Goal: Information Seeking & Learning: Learn about a topic

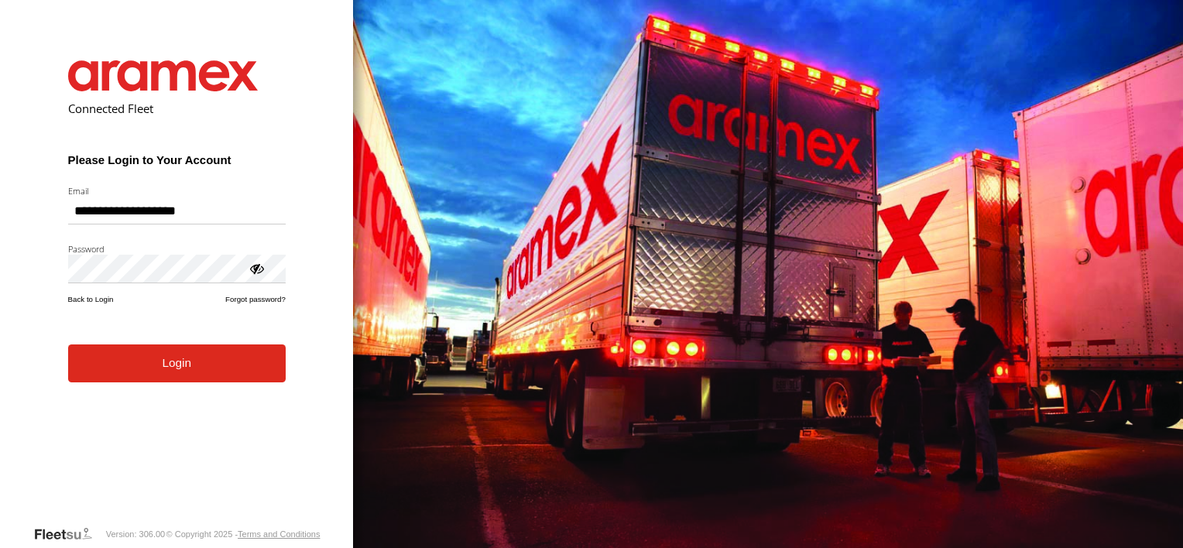
click at [192, 365] on button "Login" at bounding box center [177, 363] width 218 height 38
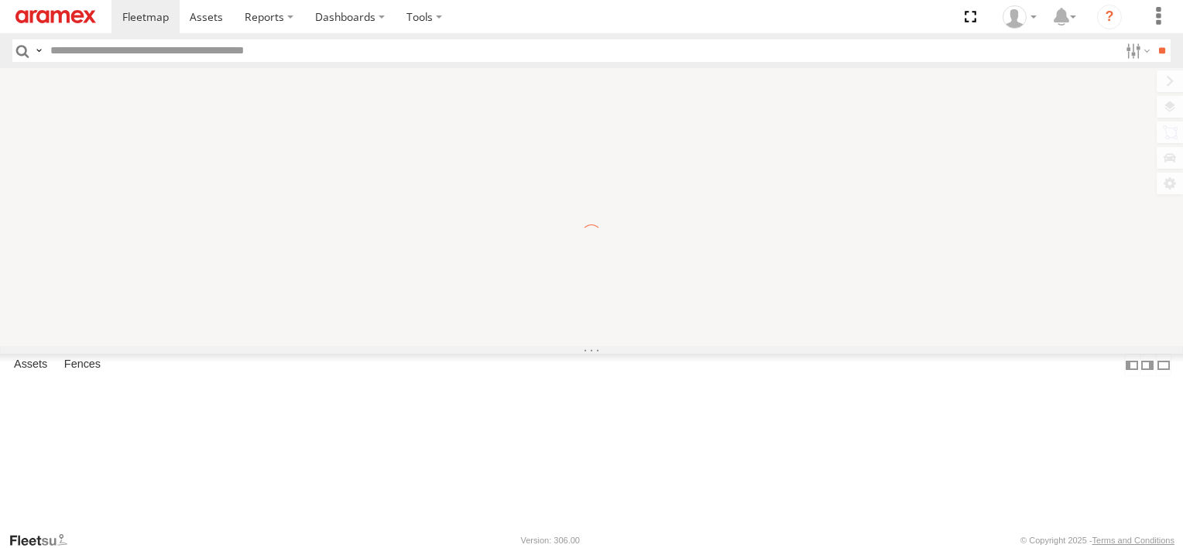
click at [261, 34] on header "Search Query Asset ID Asset Label Registration Manufacturer Model VIN Job ID" at bounding box center [591, 50] width 1183 height 35
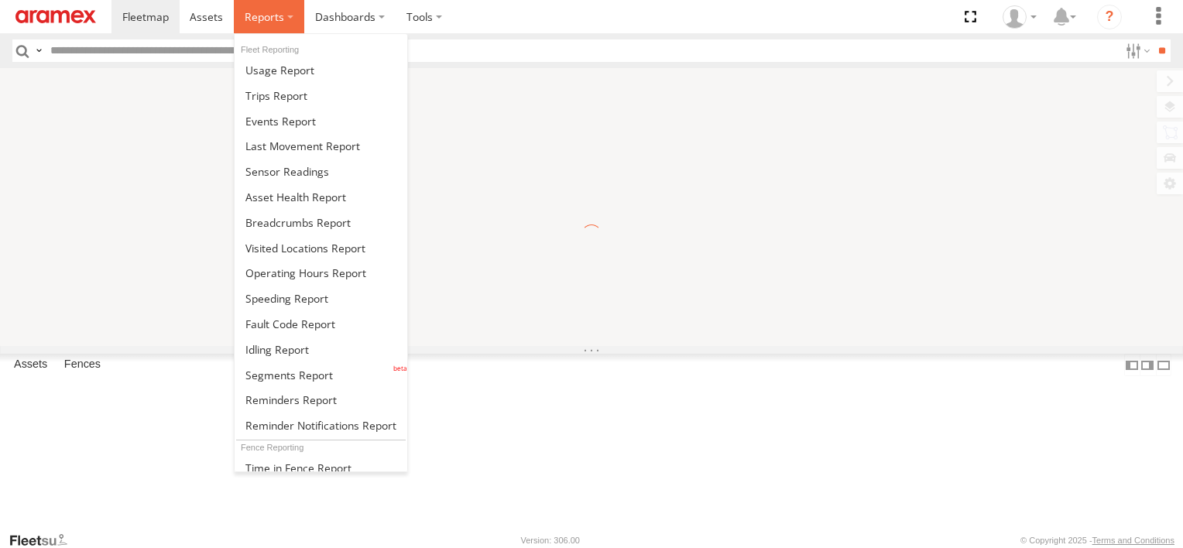
click at [261, 32] on label at bounding box center [269, 16] width 70 height 33
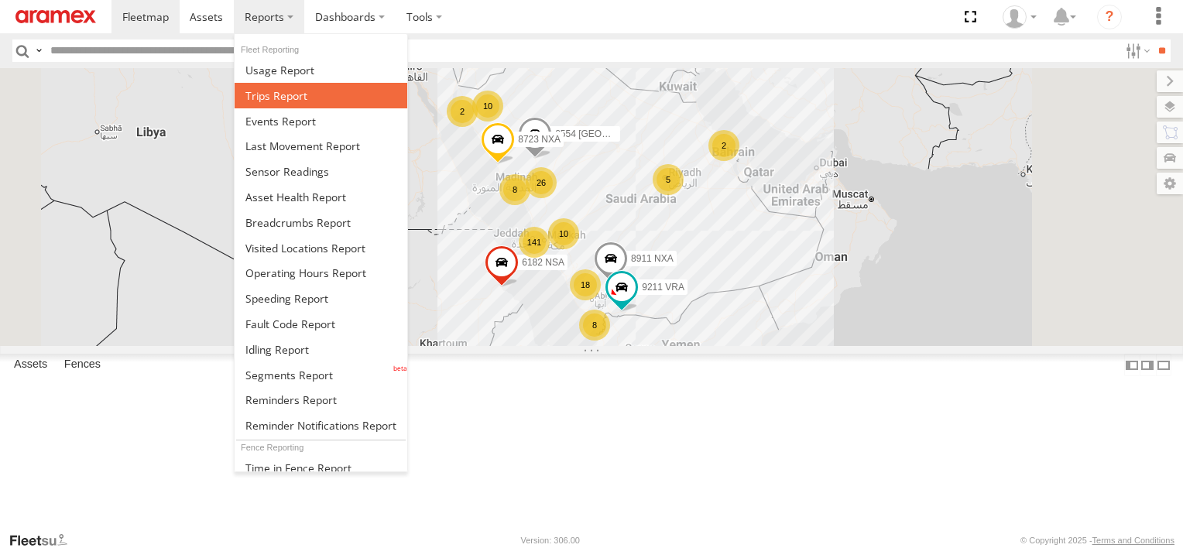
click at [287, 88] on span at bounding box center [276, 95] width 62 height 15
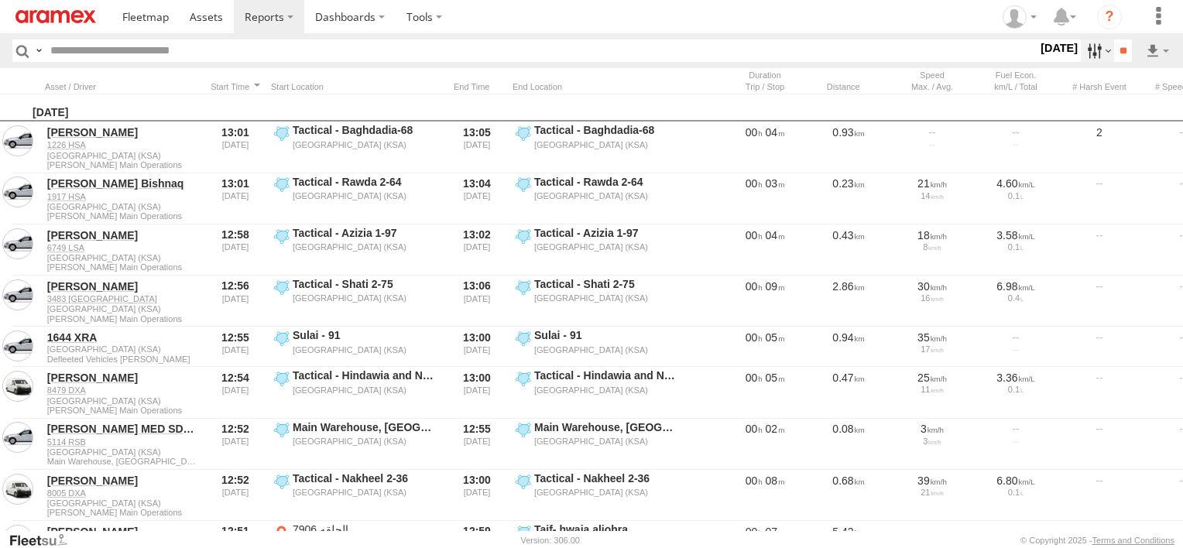
click at [1088, 53] on label at bounding box center [1097, 50] width 33 height 22
click at [0, 0] on label at bounding box center [0, 0] width 0 height 0
click at [0, 0] on span "Abha Warhouse" at bounding box center [0, 0] width 0 height 0
click at [0, 0] on span "Baha warehouse" at bounding box center [0, 0] width 0 height 0
click at [0, 0] on span "Gizan Outlet" at bounding box center [0, 0] width 0 height 0
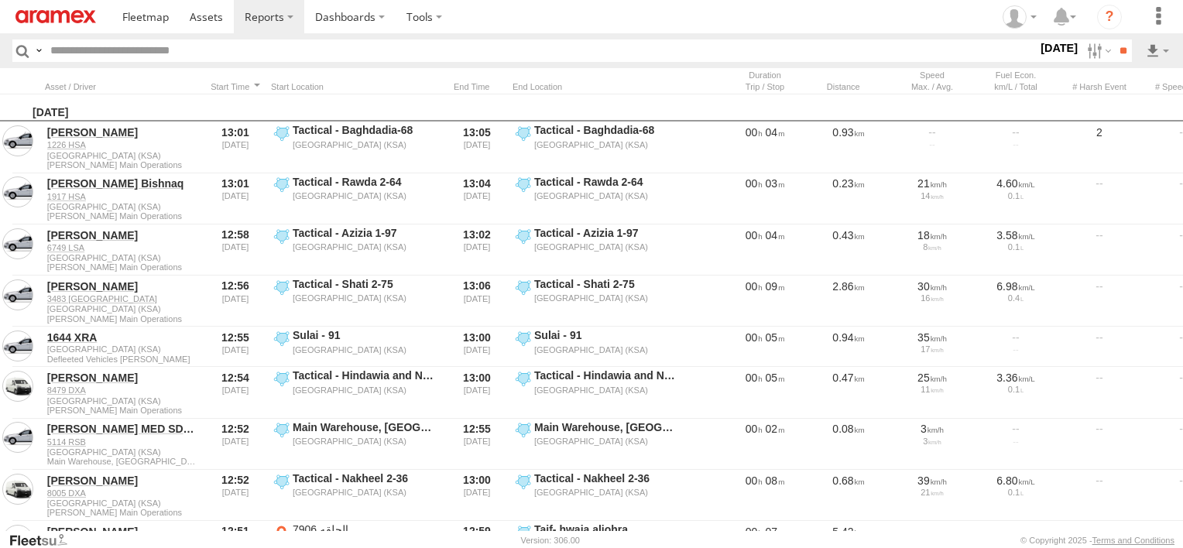
click at [0, 0] on span "Khamis Mushait Outlet" at bounding box center [0, 0] width 0 height 0
click at [0, 0] on div "Makkah Outlet" at bounding box center [0, 0] width 0 height 0
click at [0, 0] on div "Main Warehouse, [GEOGRAPHIC_DATA]" at bounding box center [0, 0] width 0 height 0
click at [0, 0] on span "Main Warehouse, [GEOGRAPHIC_DATA]" at bounding box center [0, 0] width 0 height 0
click at [0, 0] on span "Makkah Outlet" at bounding box center [0, 0] width 0 height 0
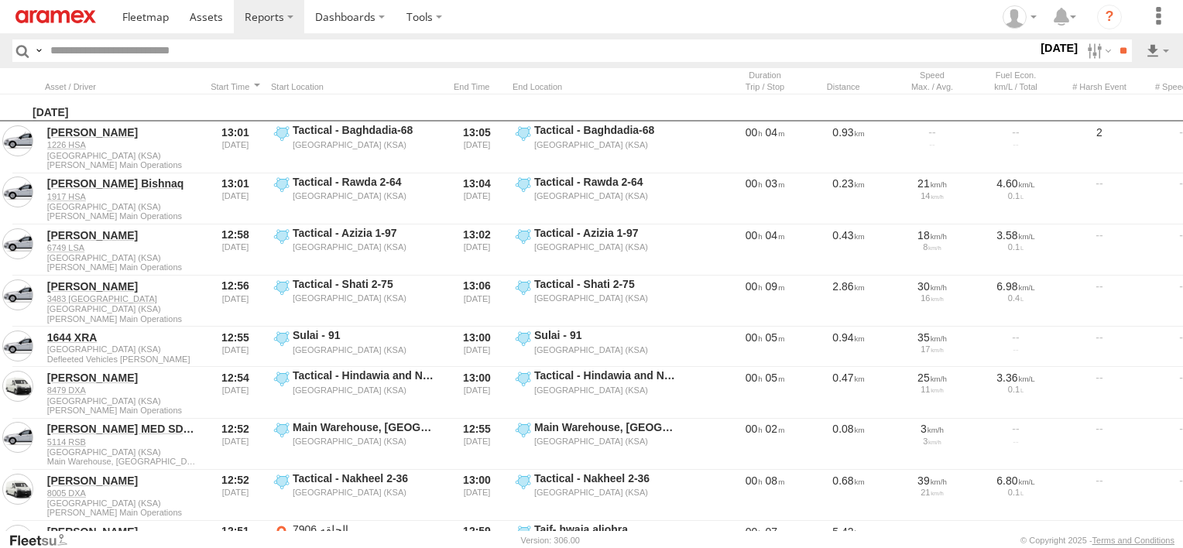
click at [0, 0] on span "Najran" at bounding box center [0, 0] width 0 height 0
click at [0, 0] on span "Qunfuda" at bounding box center [0, 0] width 0 height 0
click at [0, 0] on span "Tabuk Outlet" at bounding box center [0, 0] width 0 height 0
click at [0, 0] on span "Taif Outlet" at bounding box center [0, 0] width 0 height 0
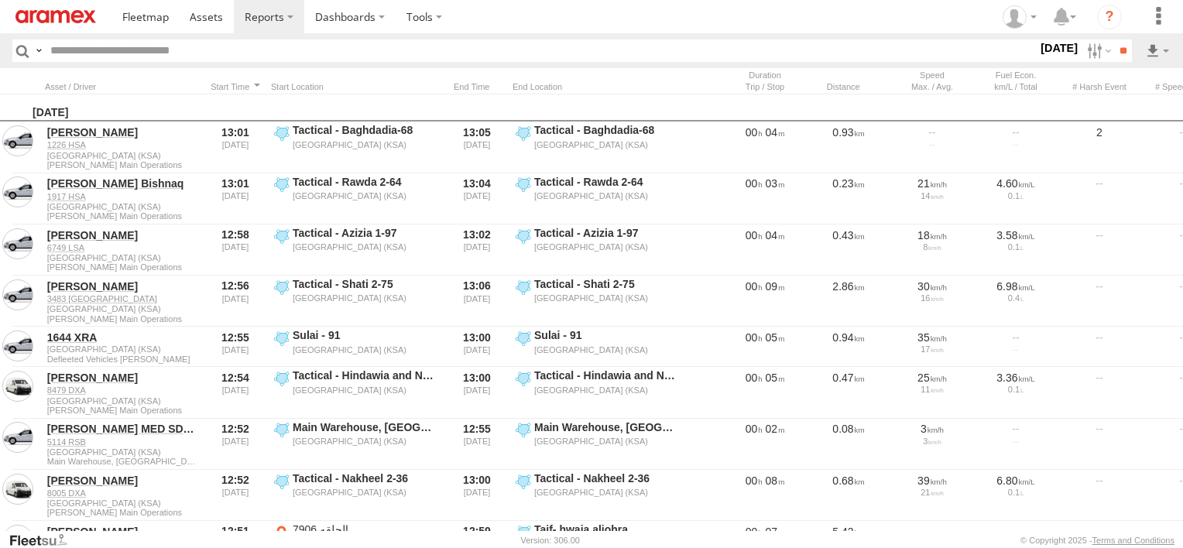
click at [0, 0] on span "Yanbu Outlet" at bounding box center [0, 0] width 0 height 0
click at [1122, 56] on input "**" at bounding box center [1123, 50] width 18 height 22
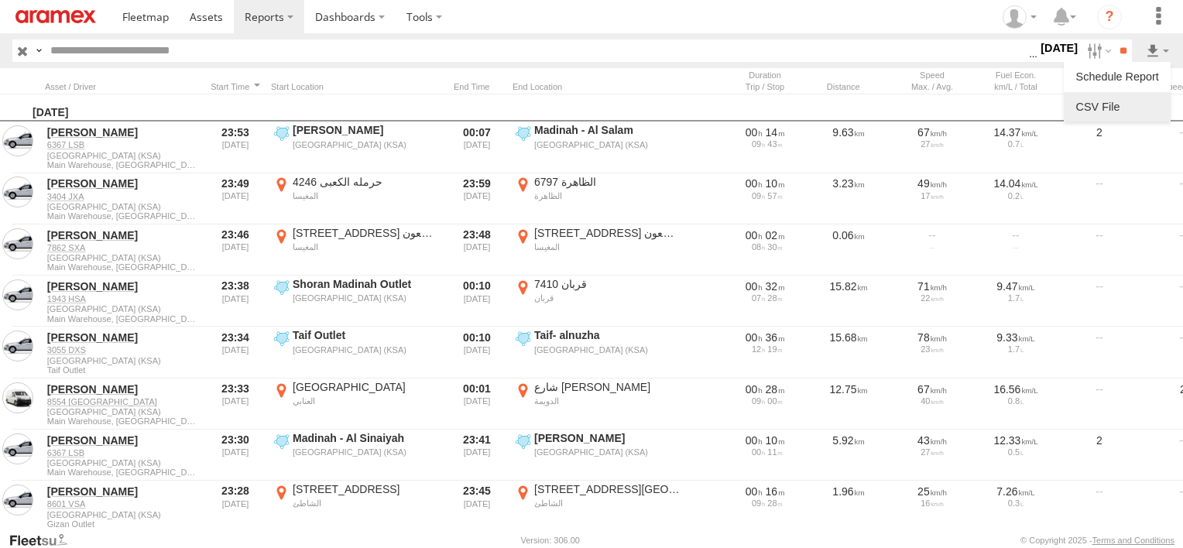
click at [1142, 102] on link at bounding box center [1117, 106] width 94 height 23
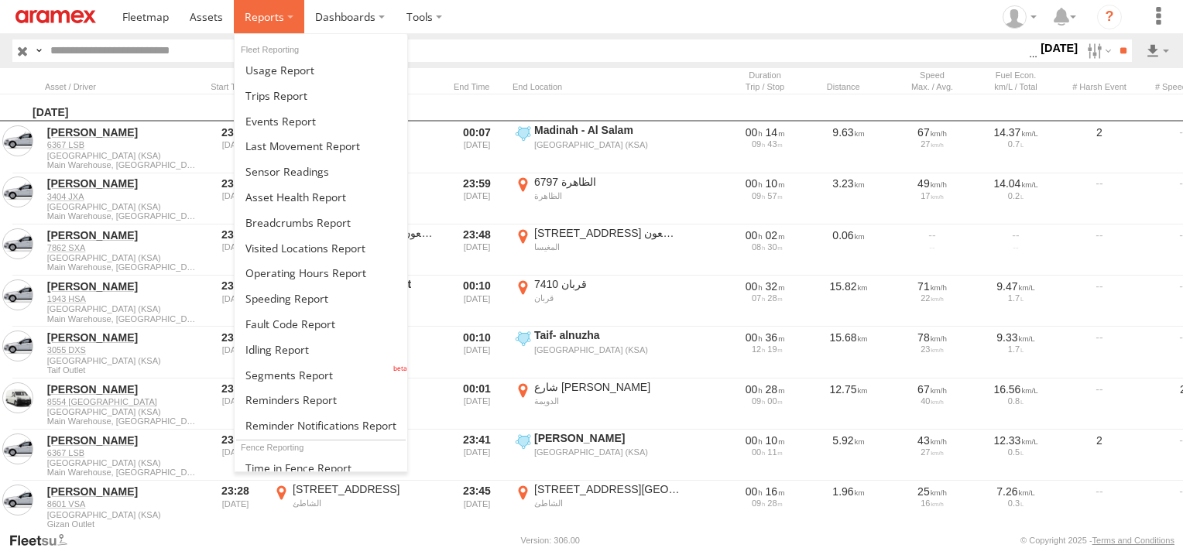
click at [262, 25] on label at bounding box center [269, 16] width 70 height 33
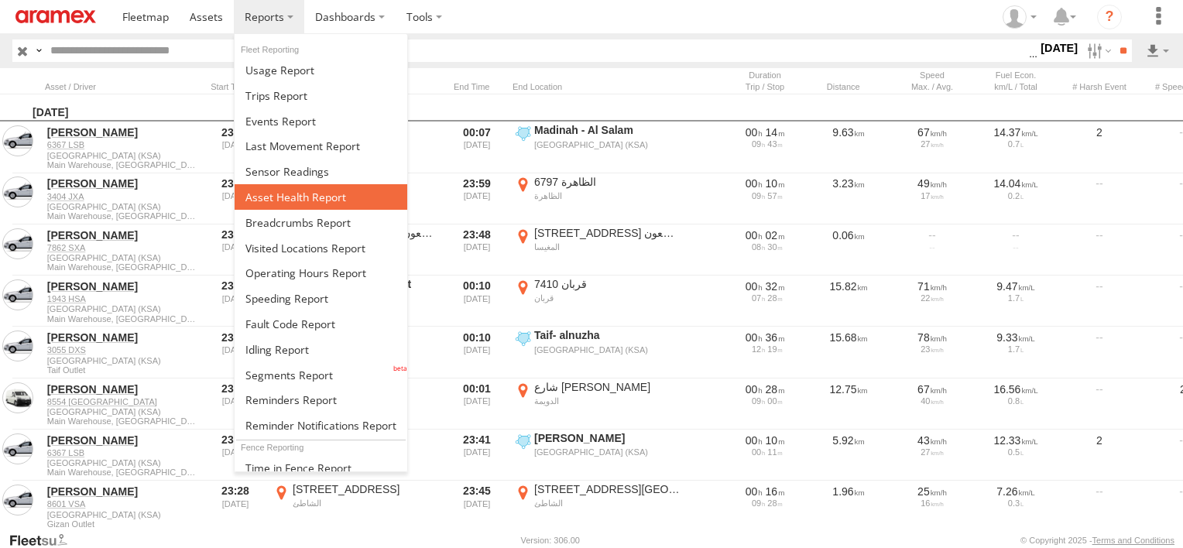
click at [294, 191] on span at bounding box center [295, 197] width 101 height 15
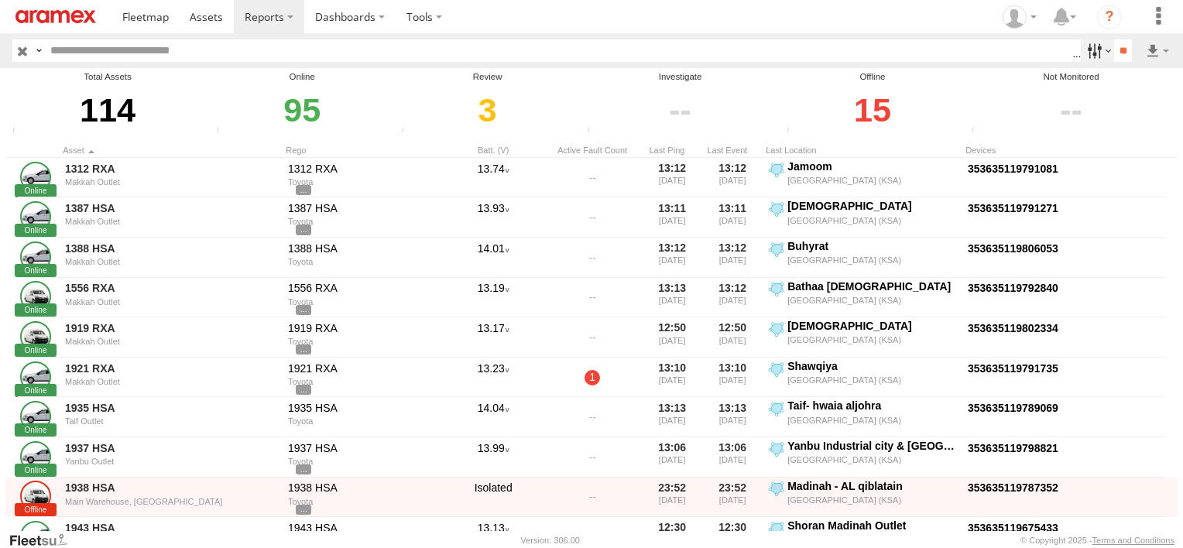
click at [1096, 52] on label at bounding box center [1097, 50] width 33 height 22
click at [0, 0] on span "Review" at bounding box center [0, 0] width 0 height 0
click at [0, 0] on span "Investigate" at bounding box center [0, 0] width 0 height 0
click at [0, 0] on span "Offline" at bounding box center [0, 0] width 0 height 0
click at [1122, 46] on input "**" at bounding box center [1123, 50] width 18 height 22
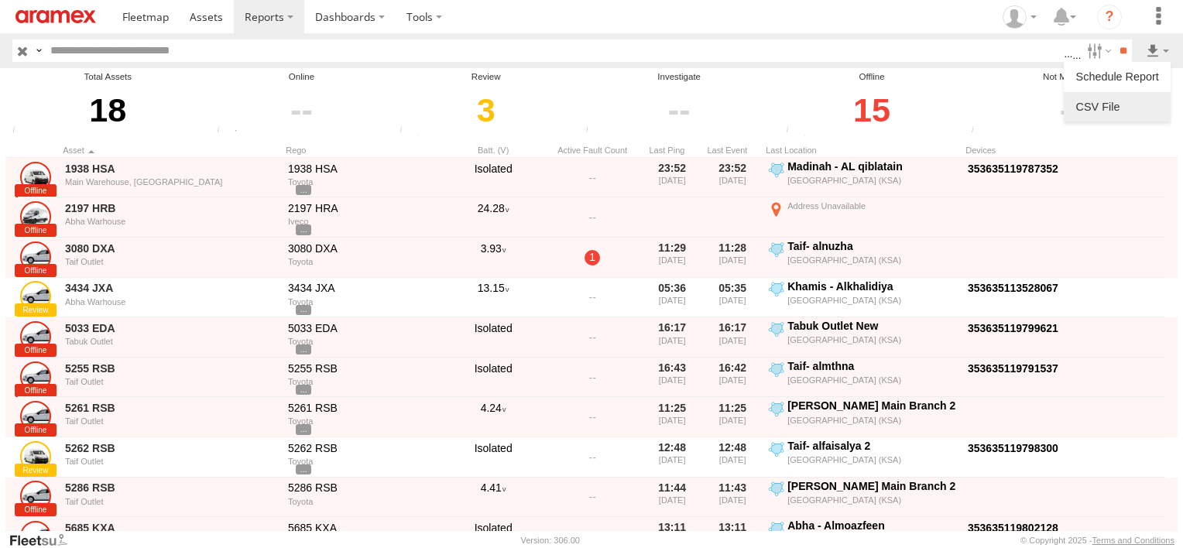
click at [1144, 103] on link at bounding box center [1117, 106] width 94 height 23
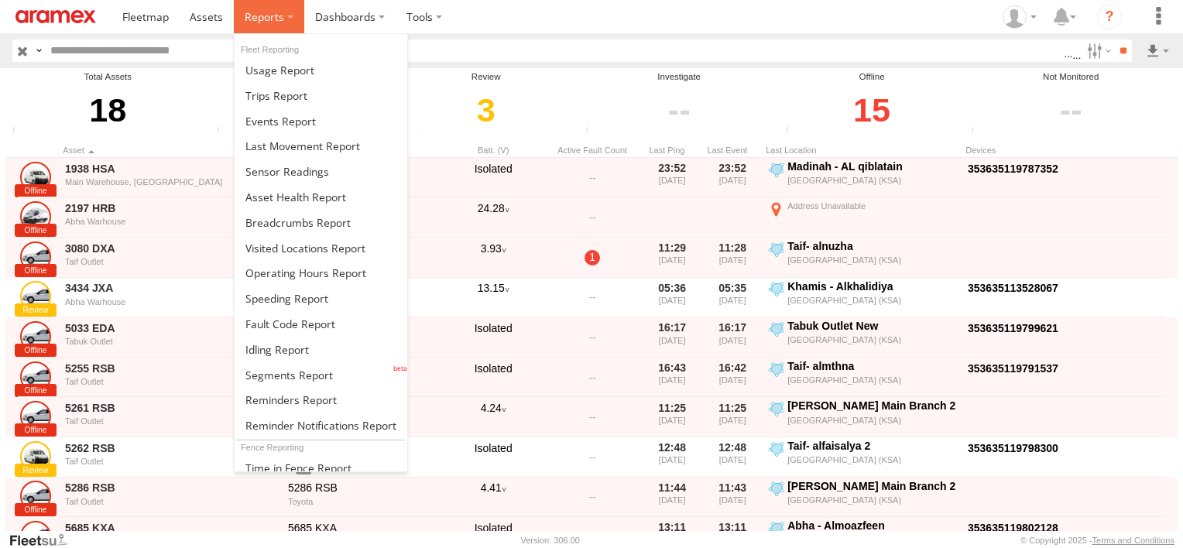
click at [271, 15] on span at bounding box center [264, 16] width 39 height 15
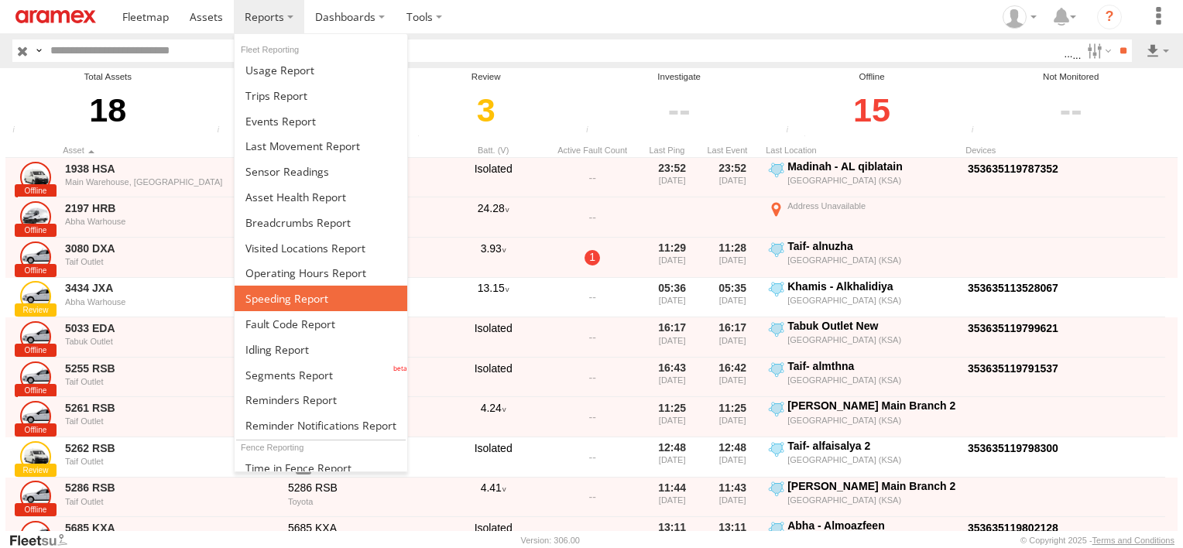
click at [263, 293] on span at bounding box center [286, 298] width 83 height 15
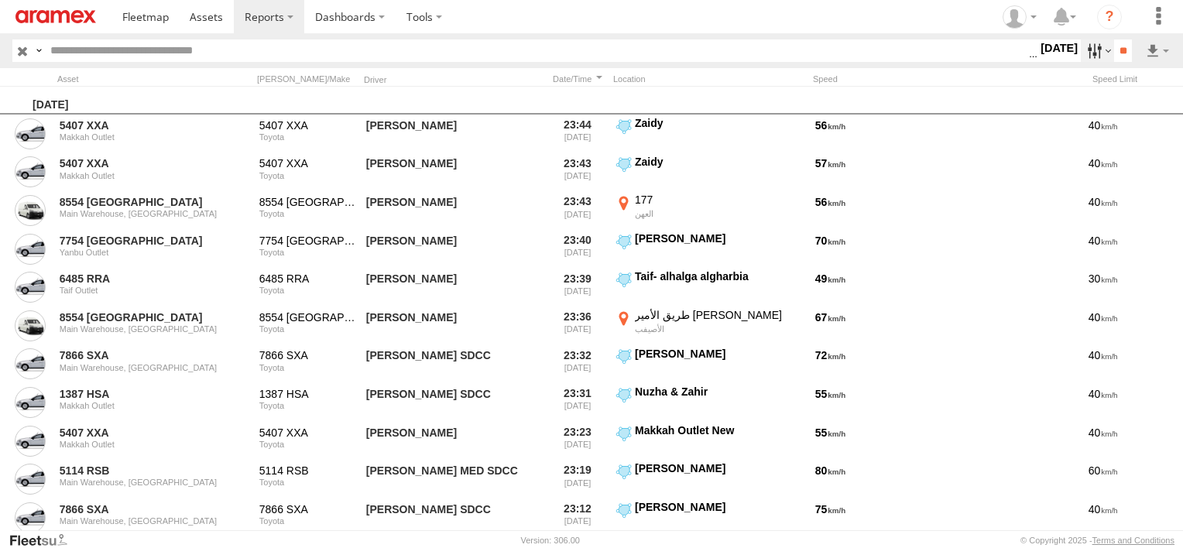
click at [1099, 53] on label at bounding box center [1097, 50] width 33 height 22
click at [1155, 102] on link at bounding box center [1117, 106] width 94 height 23
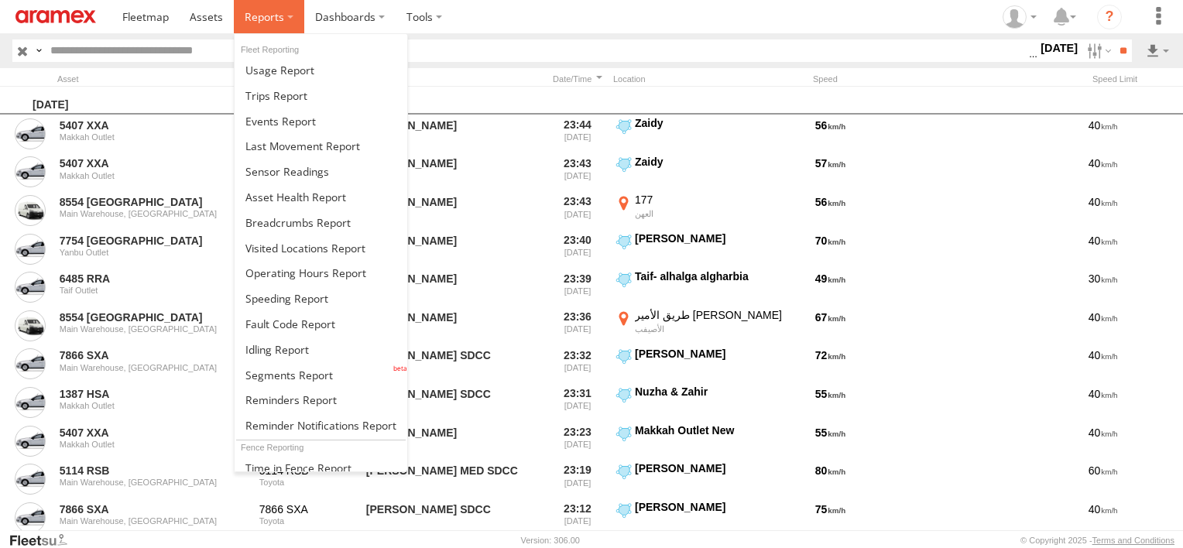
click at [269, 28] on label at bounding box center [269, 16] width 70 height 33
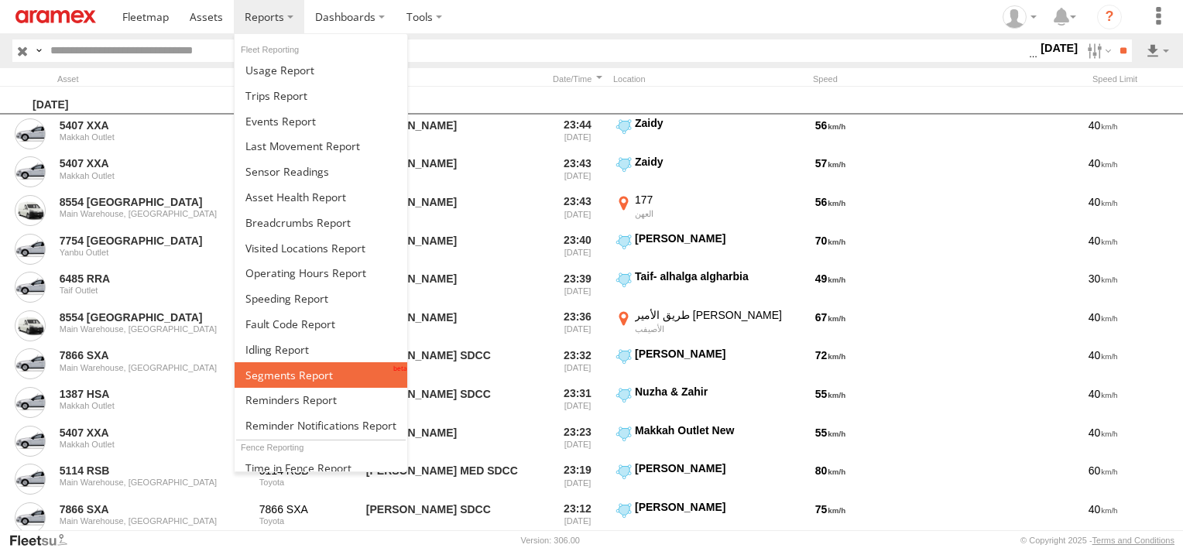
click at [280, 368] on span at bounding box center [288, 375] width 87 height 15
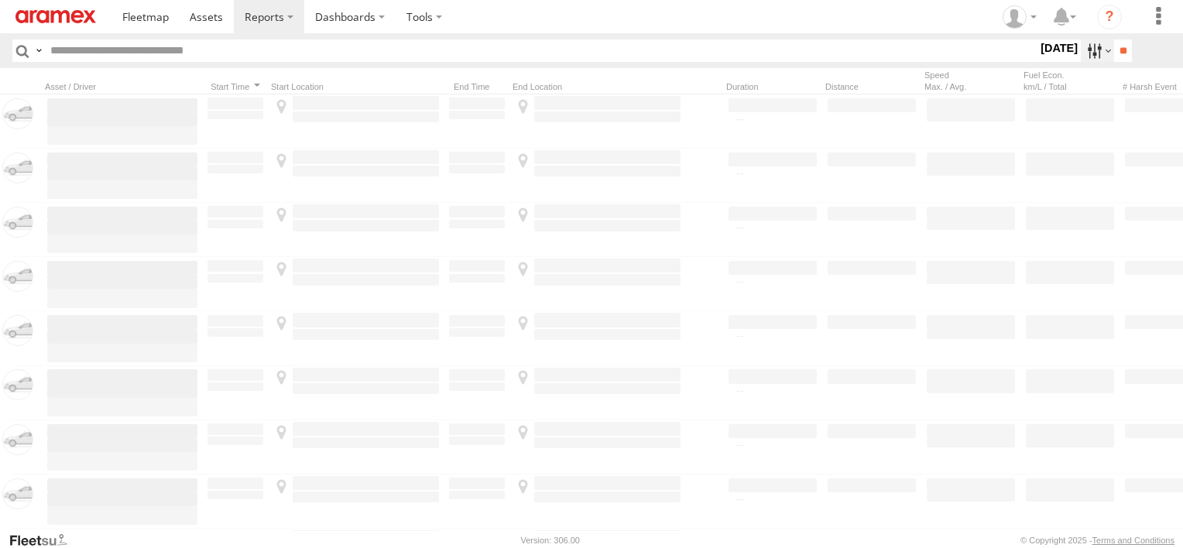
click at [1081, 54] on label at bounding box center [1097, 50] width 33 height 22
click at [0, 0] on label at bounding box center [0, 0] width 0 height 0
click at [0, 0] on div "[PERSON_NAME] - Logistics WH Jeddah" at bounding box center [0, 0] width 0 height 0
click at [0, 0] on div "Abha Warhouse" at bounding box center [0, 0] width 0 height 0
click at [0, 0] on span "Abha Warhouse" at bounding box center [0, 0] width 0 height 0
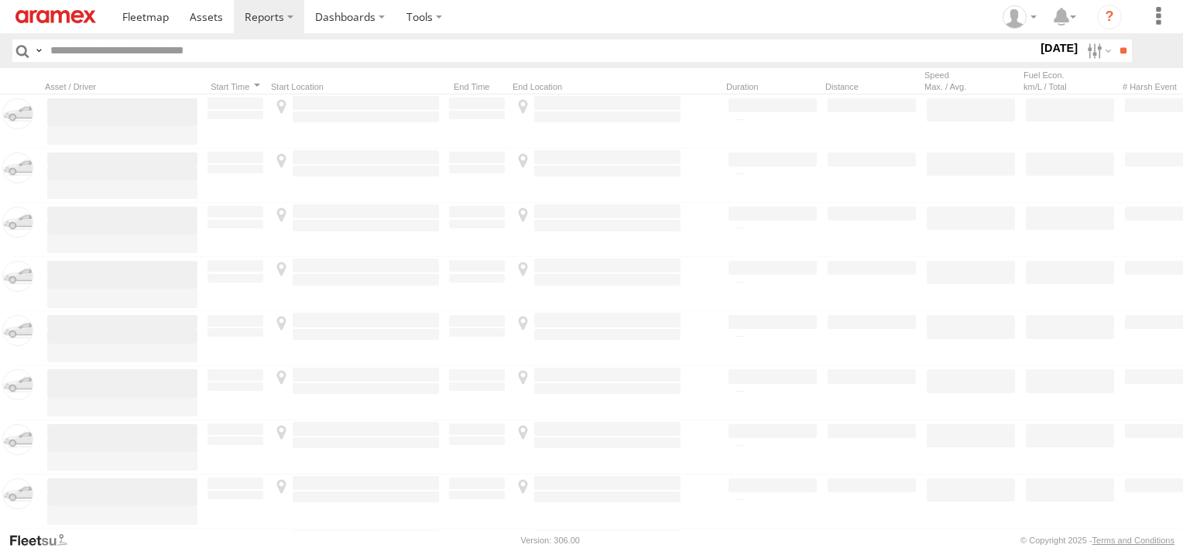
click at [0, 0] on span "Baha warehouse" at bounding box center [0, 0] width 0 height 0
click at [0, 0] on span "Gizan Outlet" at bounding box center [0, 0] width 0 height 0
click at [0, 0] on span "Khamis Mushait Outlet" at bounding box center [0, 0] width 0 height 0
click at [0, 0] on label "Main Warehouse, [GEOGRAPHIC_DATA]" at bounding box center [0, 0] width 0 height 0
click at [0, 0] on span "Makkah Outlet" at bounding box center [0, 0] width 0 height 0
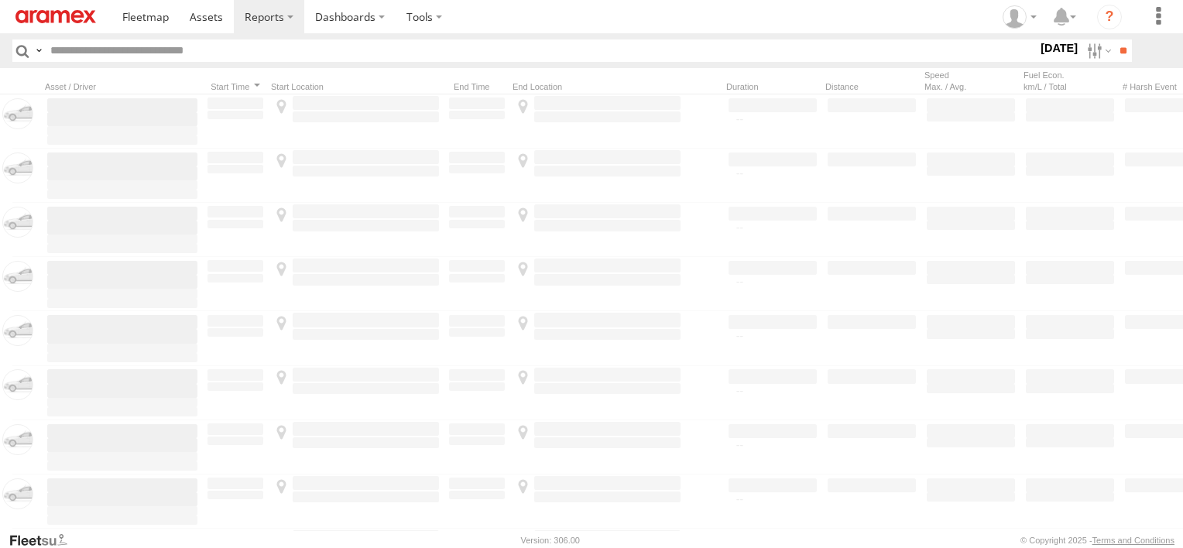
click at [0, 0] on span "Najran" at bounding box center [0, 0] width 0 height 0
click at [0, 0] on span "Qunfuda" at bounding box center [0, 0] width 0 height 0
click at [0, 0] on div "Tabuk Outlet" at bounding box center [0, 0] width 0 height 0
click at [0, 0] on span "Tabuk Outlet" at bounding box center [0, 0] width 0 height 0
click at [0, 0] on span "Taif Outlet" at bounding box center [0, 0] width 0 height 0
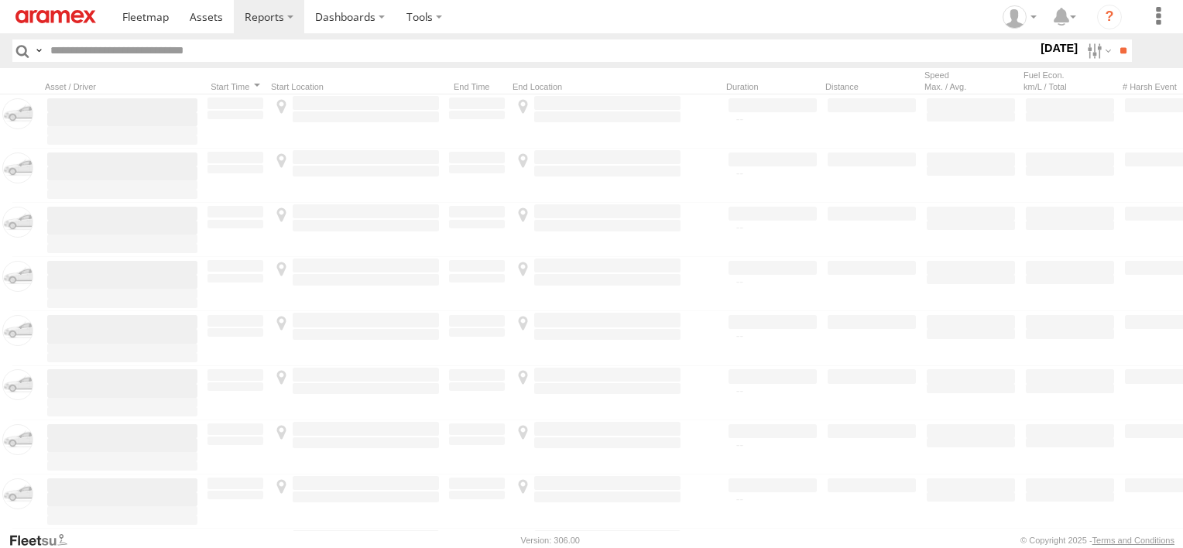
click at [0, 0] on span "Yanbu Outlet" at bounding box center [0, 0] width 0 height 0
click at [1115, 50] on input "**" at bounding box center [1123, 50] width 18 height 22
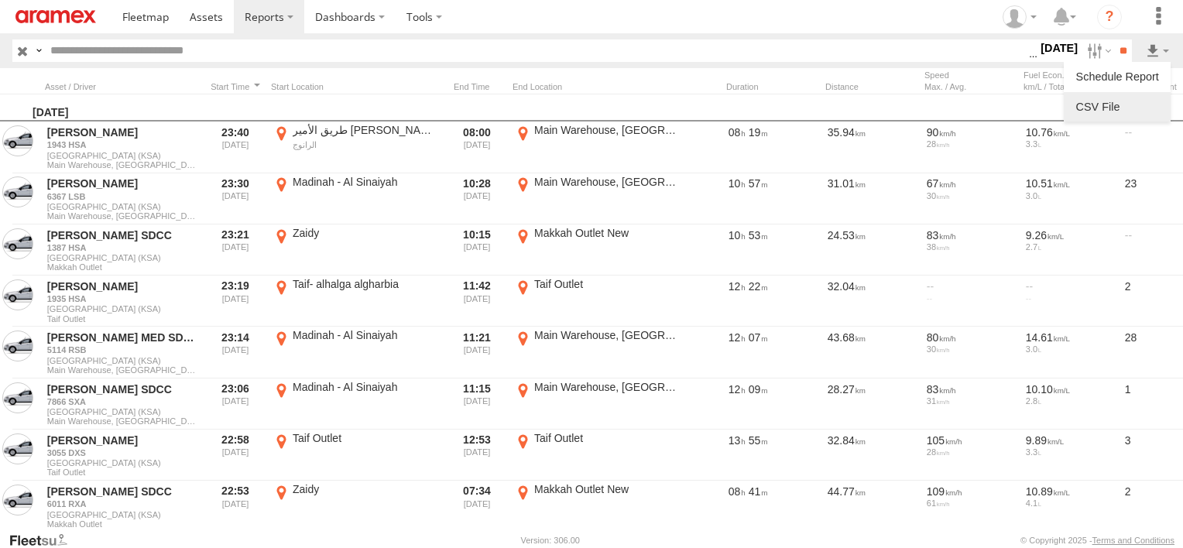
click at [1140, 118] on link at bounding box center [1117, 106] width 94 height 23
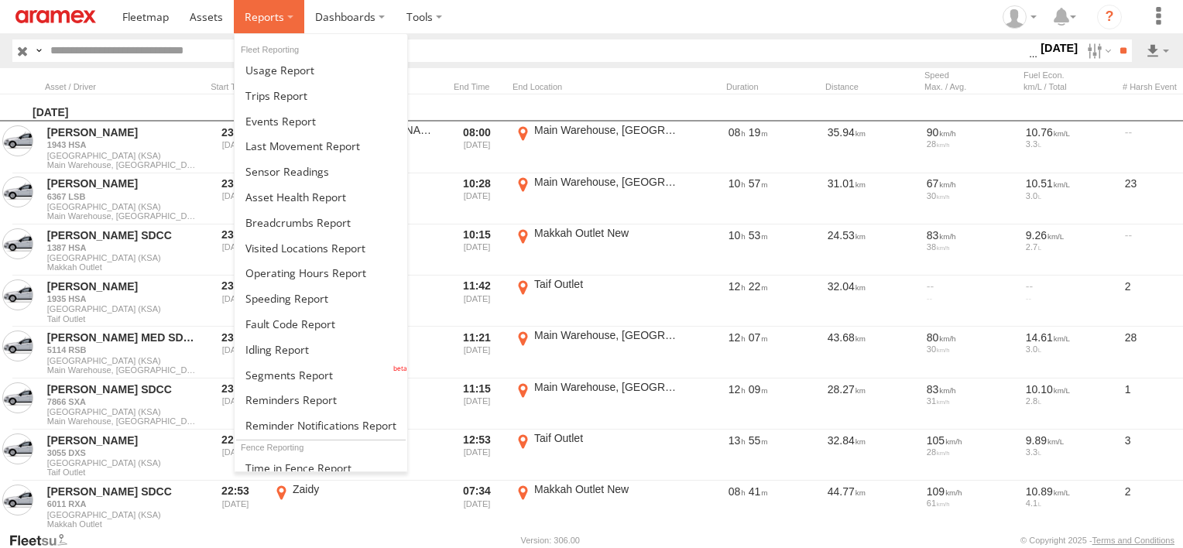
click at [290, 26] on label at bounding box center [269, 16] width 70 height 33
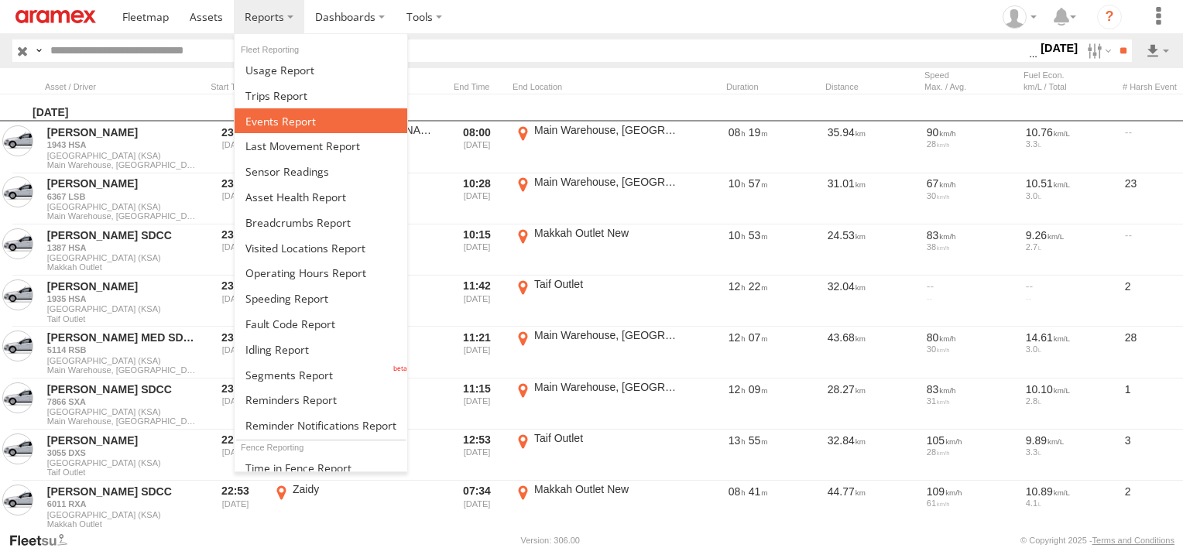
click at [280, 122] on span at bounding box center [280, 121] width 70 height 15
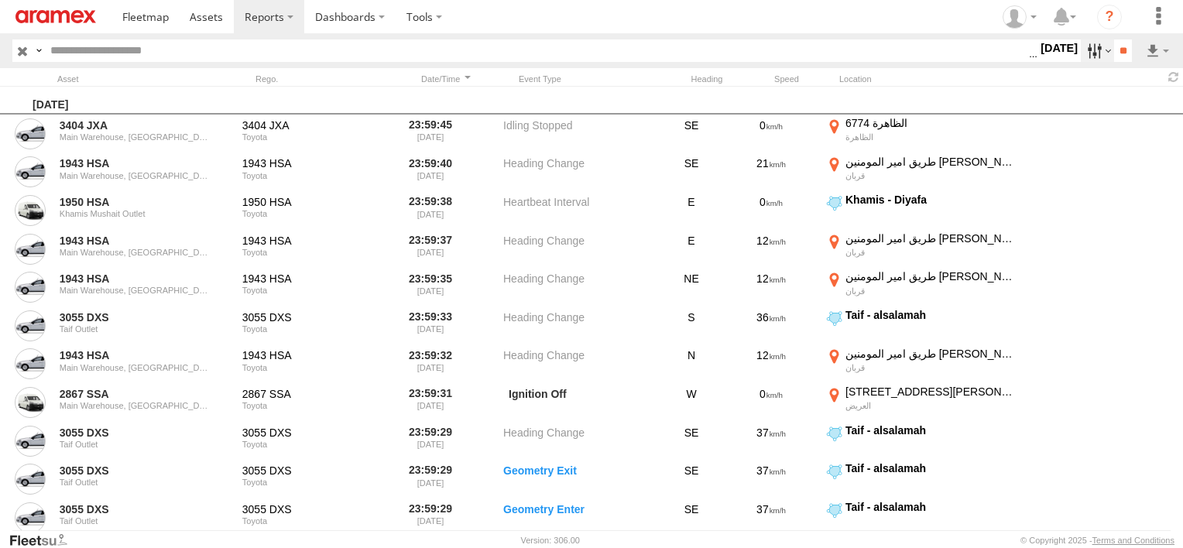
click at [1089, 43] on label at bounding box center [1097, 50] width 33 height 22
click at [0, 0] on span "External Power Lost" at bounding box center [0, 0] width 0 height 0
click at [0, 0] on span "Potential Roll Over" at bounding box center [0, 0] width 0 height 0
click at [1129, 59] on input "**" at bounding box center [1123, 50] width 18 height 22
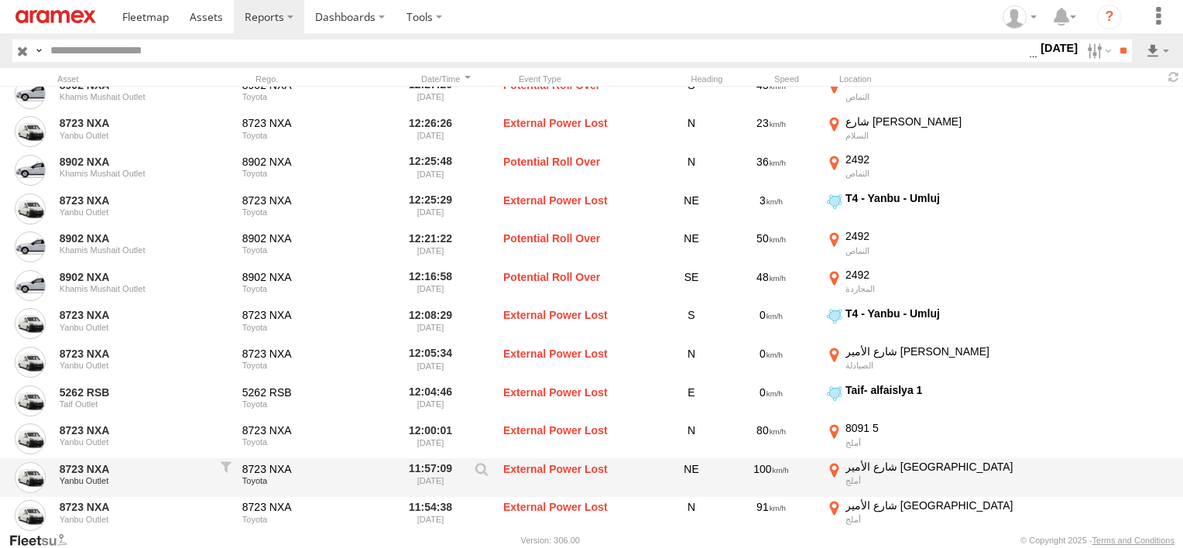
scroll to position [1006, 0]
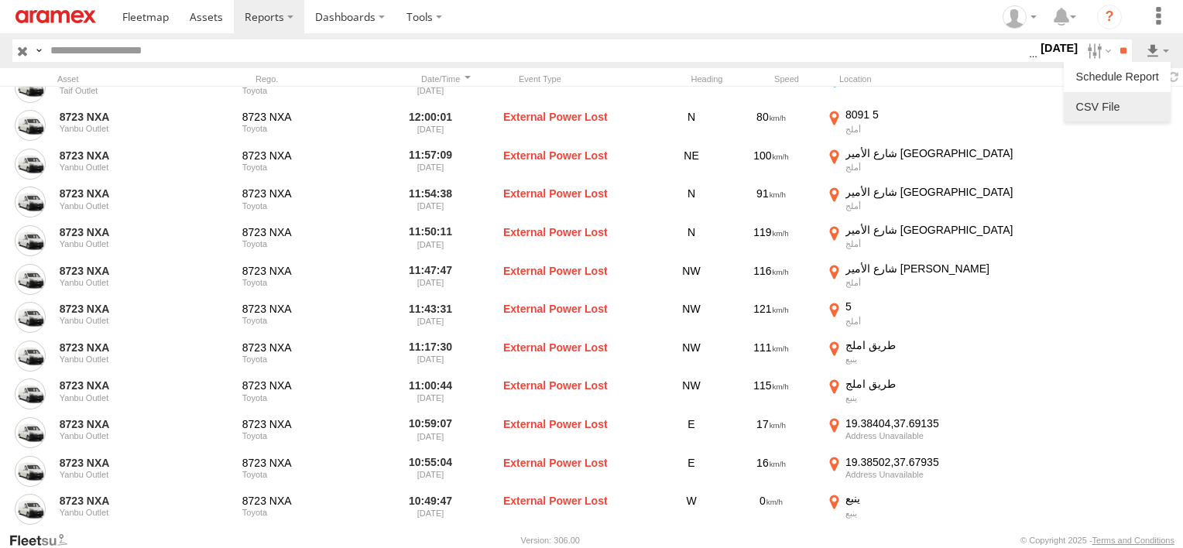
click at [1140, 98] on link at bounding box center [1117, 106] width 94 height 23
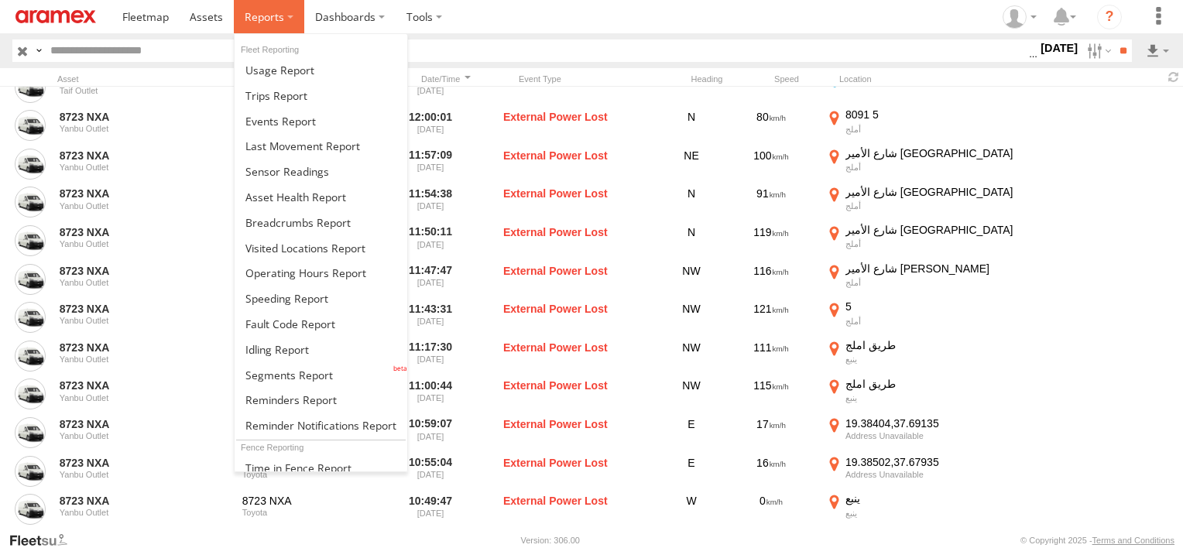
click at [270, 10] on span at bounding box center [264, 16] width 39 height 15
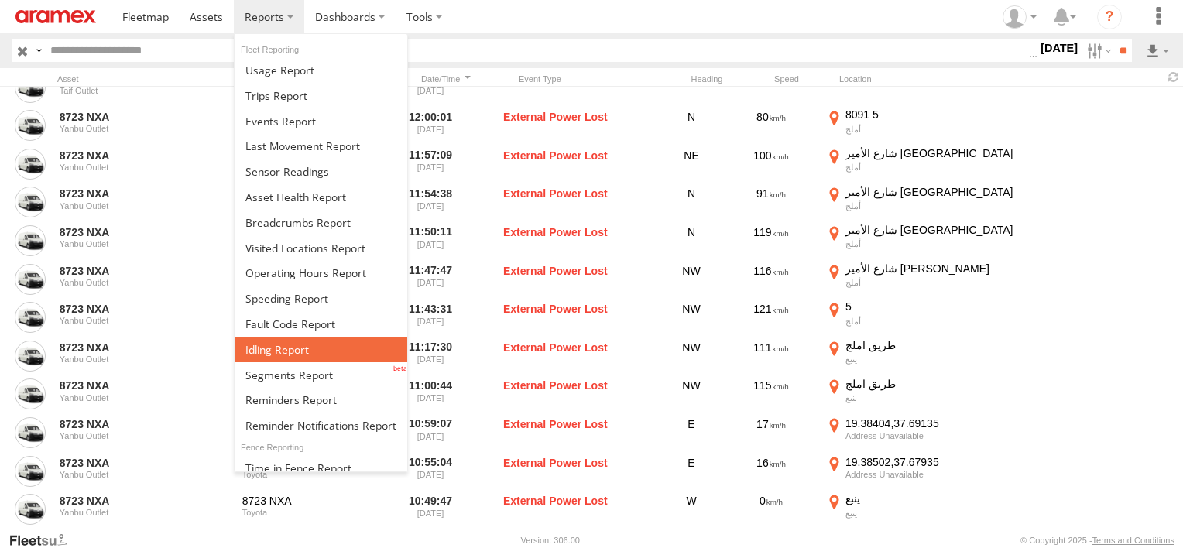
click at [272, 347] on span at bounding box center [276, 349] width 63 height 15
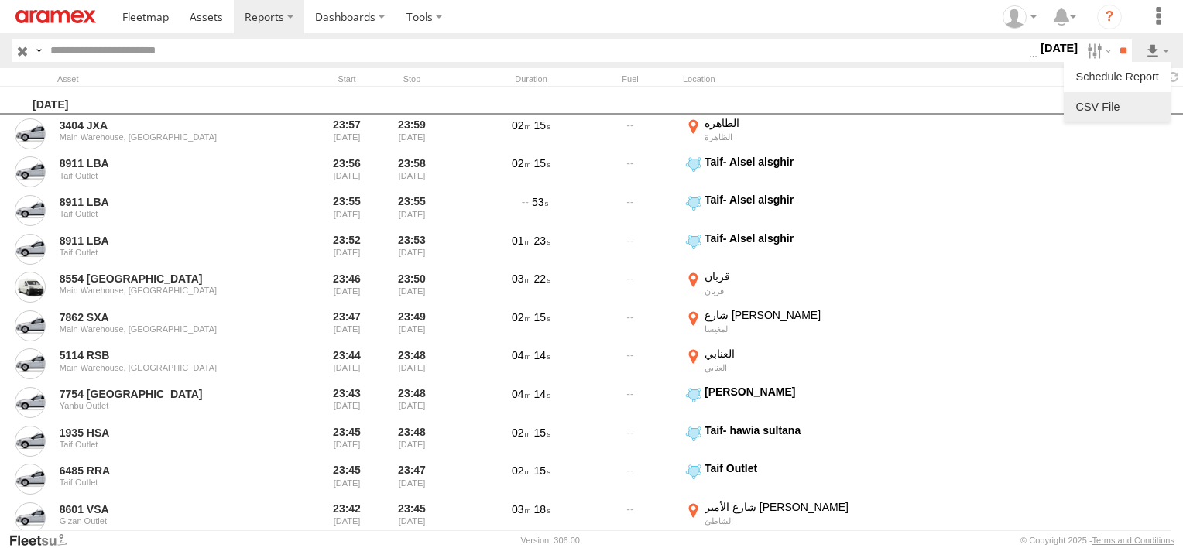
click at [1123, 101] on link at bounding box center [1117, 106] width 94 height 23
